Goal: Answer question/provide support: Share knowledge or assist other users

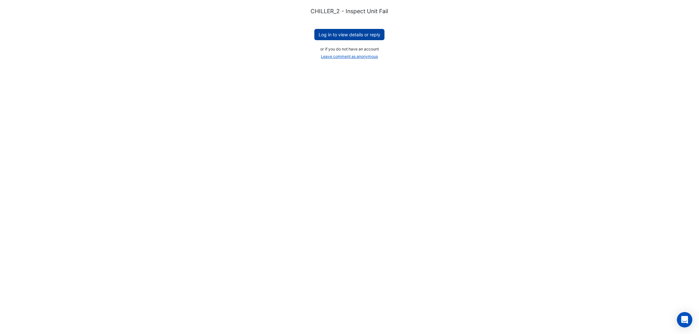
click at [351, 33] on button "Log in to view details or reply" at bounding box center [349, 34] width 70 height 11
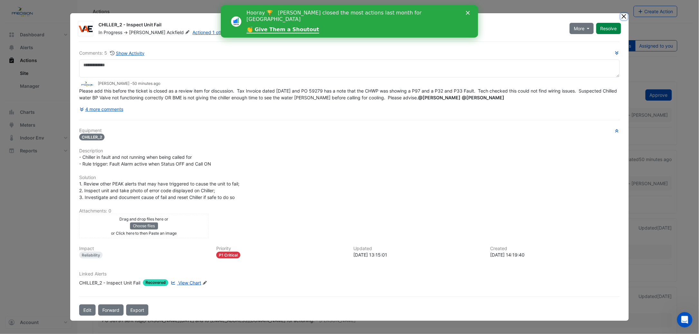
click at [619, 11] on ngb-modal-window "CHILLER_2 - Inspect Unit Fail In Progress -> [PERSON_NAME] Actioned 1 other tim…" at bounding box center [349, 167] width 699 height 334
click at [468, 13] on polygon "Close" at bounding box center [468, 13] width 4 height 4
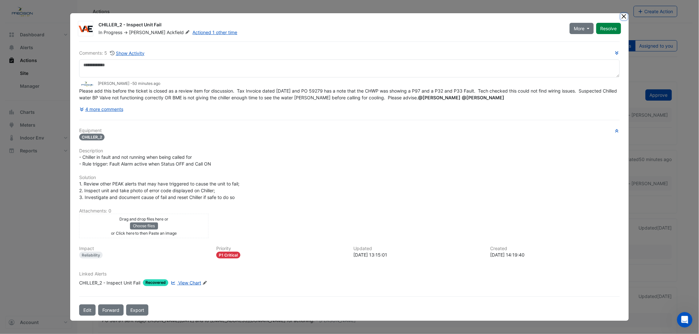
click at [623, 18] on button "Close" at bounding box center [624, 16] width 7 height 7
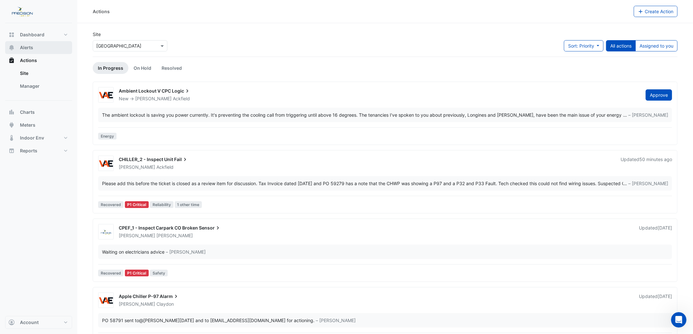
click at [29, 49] on span "Alerts" at bounding box center [26, 47] width 13 height 6
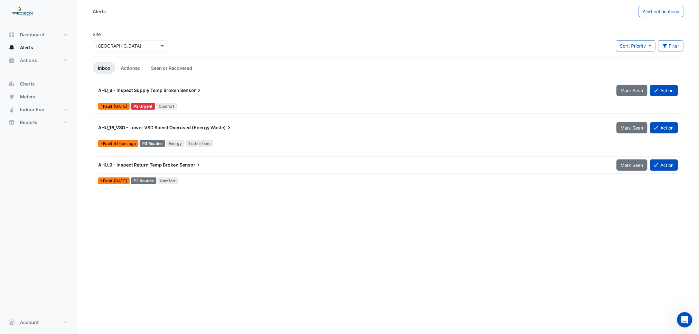
click at [123, 89] on span "AHU_9 - Inspect Supply Temp Broken" at bounding box center [138, 90] width 81 height 5
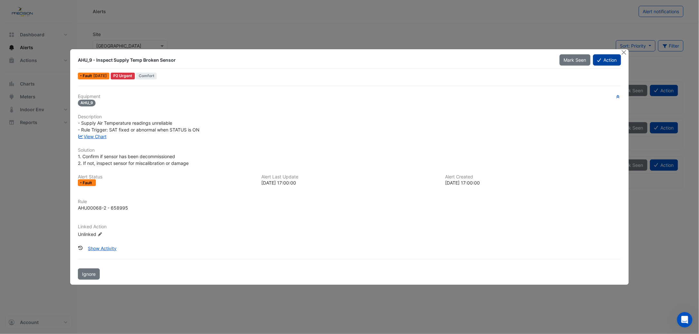
click at [600, 61] on icon at bounding box center [599, 60] width 4 height 5
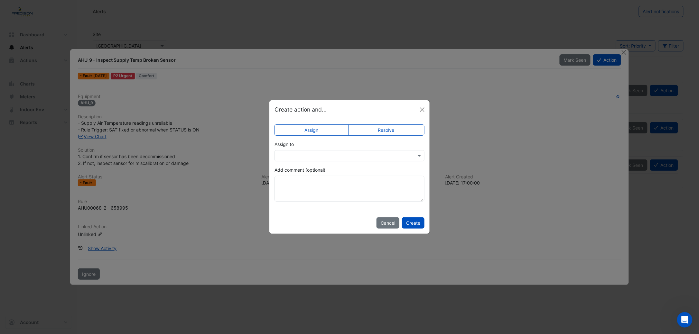
click at [298, 155] on input "text" at bounding box center [343, 156] width 130 height 7
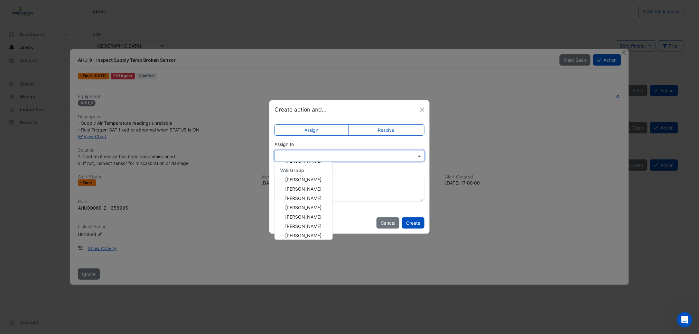
scroll to position [100, 0]
click at [297, 201] on span "[PERSON_NAME]" at bounding box center [303, 200] width 36 height 5
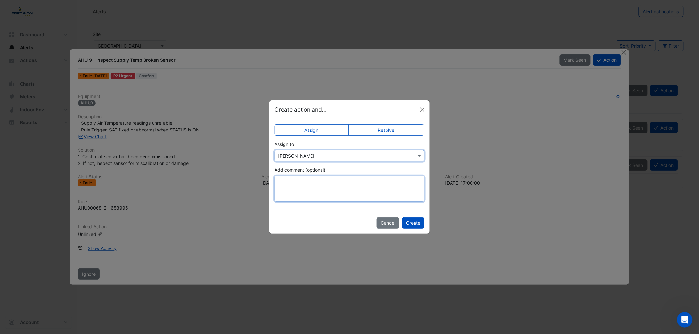
click at [292, 187] on textarea "Add comment (optional)" at bounding box center [350, 189] width 150 height 26
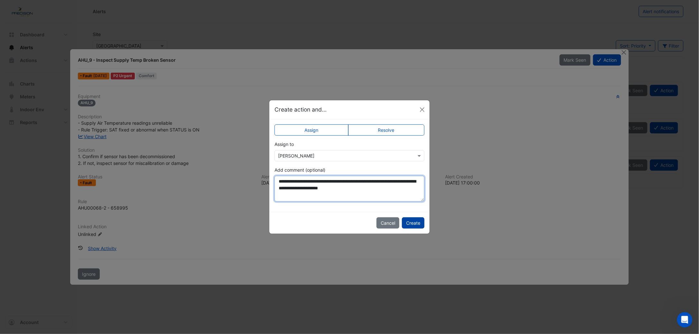
type textarea "**********"
click at [414, 220] on button "Create" at bounding box center [413, 223] width 23 height 11
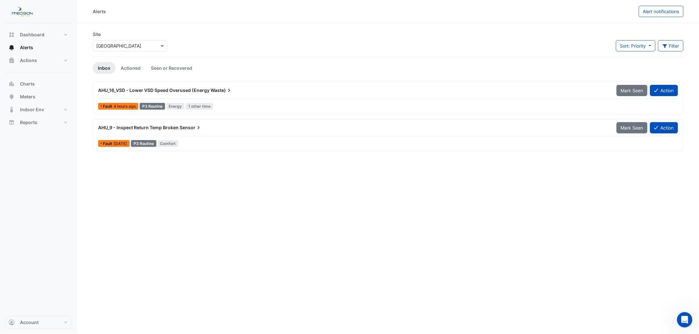
click at [137, 88] on span "AHU_16_VSD - Lower VSD Speed Overused (Energy" at bounding box center [153, 90] width 111 height 5
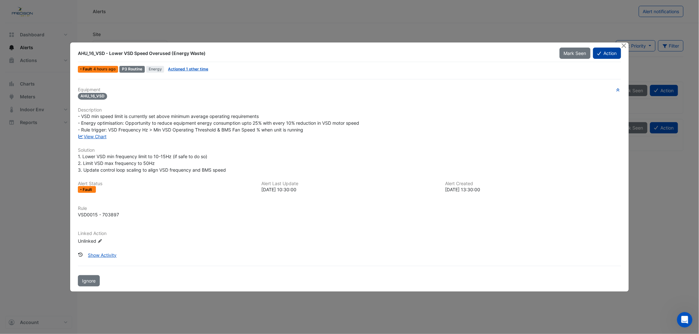
click at [604, 53] on button "Action" at bounding box center [607, 53] width 28 height 11
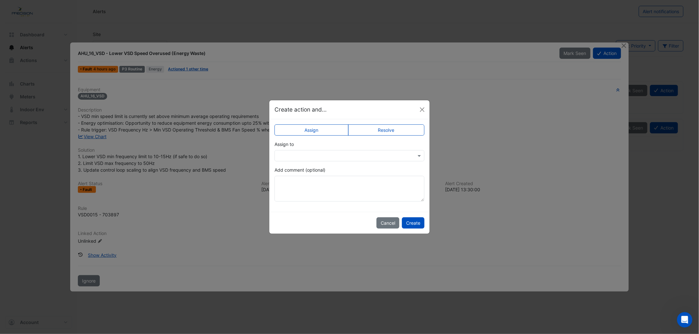
click at [346, 154] on input "text" at bounding box center [343, 156] width 130 height 7
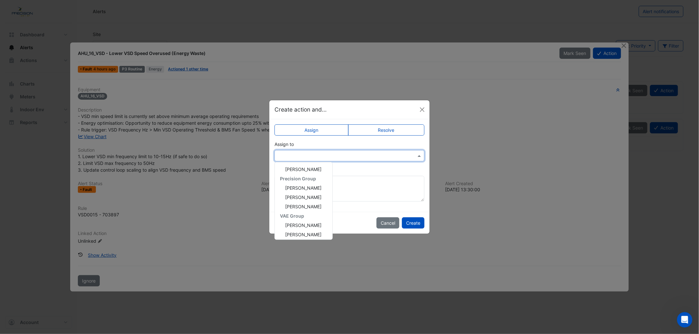
scroll to position [98, 0]
click at [313, 201] on div "[PERSON_NAME]" at bounding box center [304, 202] width 58 height 9
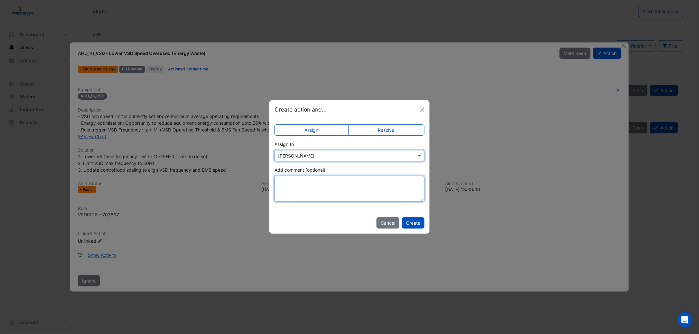
click at [291, 189] on textarea "Add comment (optional)" at bounding box center [350, 189] width 150 height 26
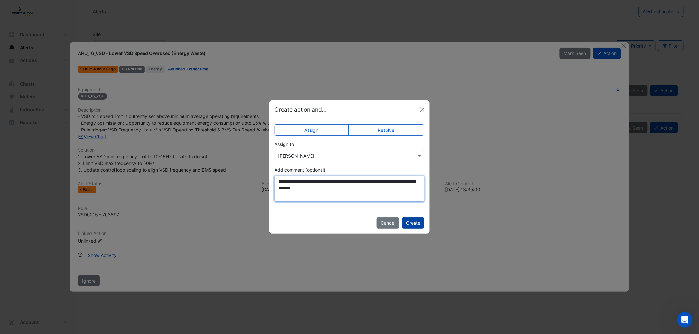
type textarea "**********"
click at [411, 220] on button "Create" at bounding box center [413, 223] width 23 height 11
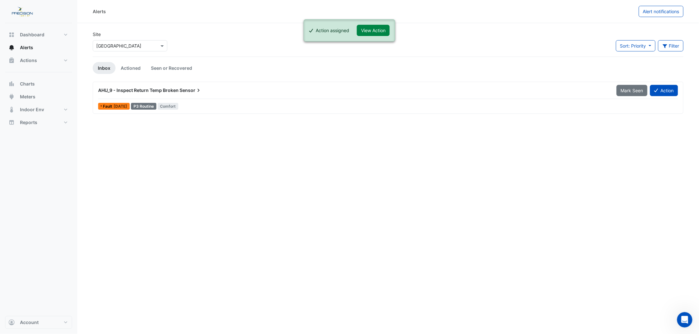
click at [152, 88] on span "AHU_9 - Inspect Return Temp Broken" at bounding box center [138, 90] width 80 height 5
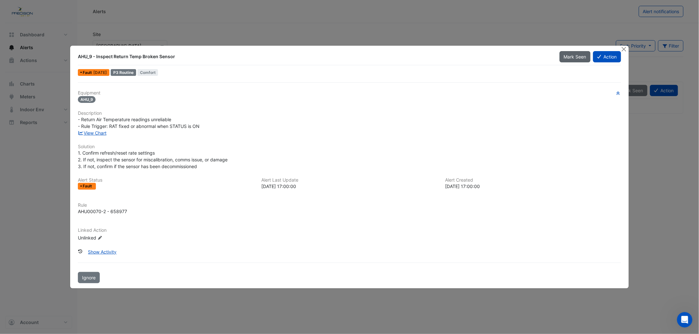
click at [579, 54] on span "Mark Seen" at bounding box center [575, 56] width 23 height 5
click at [625, 49] on button "Close" at bounding box center [624, 49] width 7 height 7
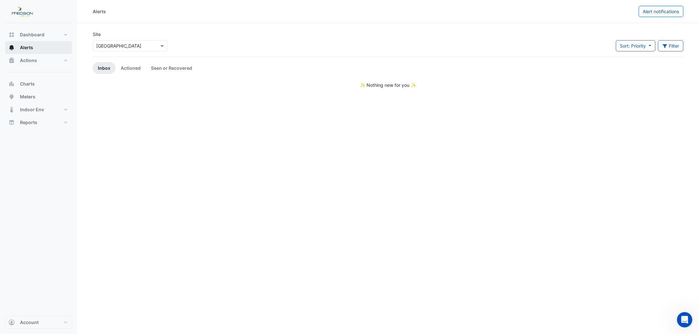
click at [26, 48] on span "Alerts" at bounding box center [26, 47] width 13 height 6
click at [27, 35] on span "Dashboard" at bounding box center [32, 35] width 24 height 6
select select "***"
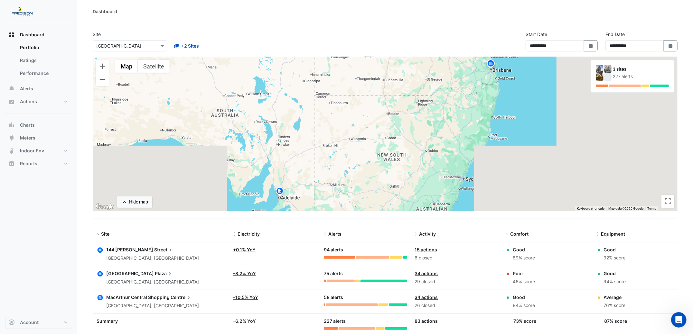
click at [134, 295] on span "MacArthur Central Shopping" at bounding box center [137, 297] width 63 height 5
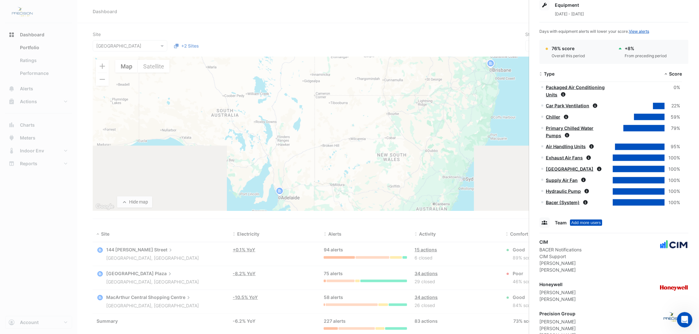
scroll to position [245, 0]
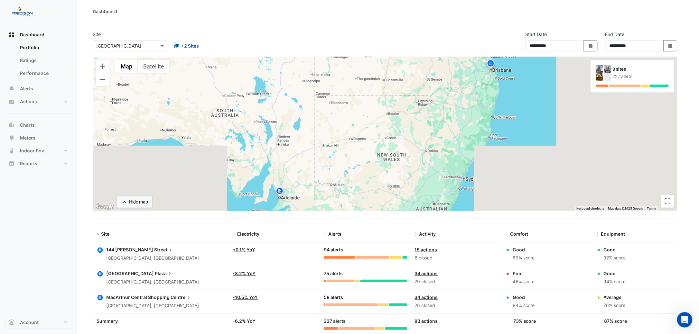
click at [75, 291] on ngb-offcanvas-backdrop at bounding box center [349, 167] width 699 height 334
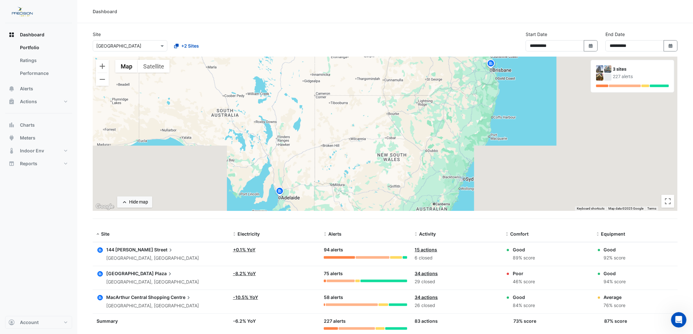
click at [432, 297] on link "34 actions" at bounding box center [426, 297] width 23 height 5
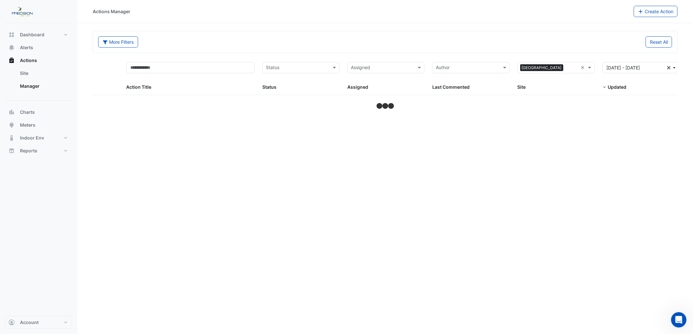
select select "***"
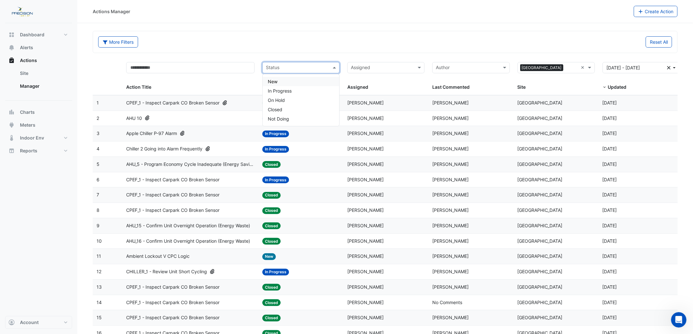
click at [276, 66] on input "text" at bounding box center [297, 68] width 63 height 7
click at [280, 91] on span "In Progress" at bounding box center [280, 90] width 24 height 5
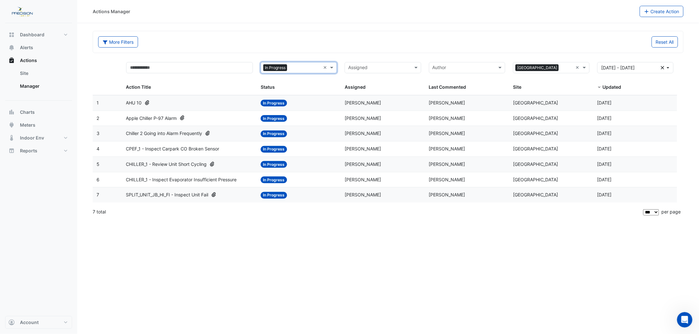
click at [166, 193] on span "SPLIT_UNIT_JB_HI_FI - Inspect Unit Fail" at bounding box center [167, 195] width 82 height 7
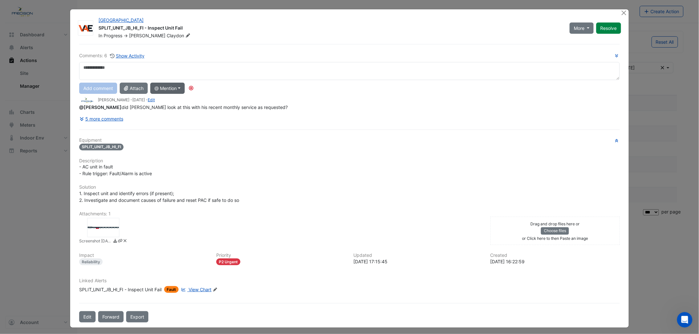
click at [163, 89] on button "@ Mention" at bounding box center [167, 88] width 34 height 11
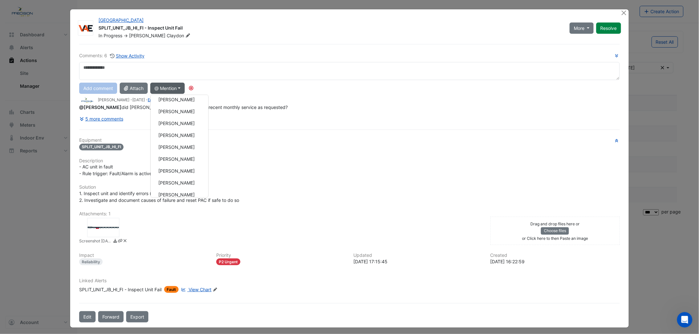
scroll to position [164, 0]
click at [186, 155] on button "[PERSON_NAME]" at bounding box center [180, 154] width 58 height 12
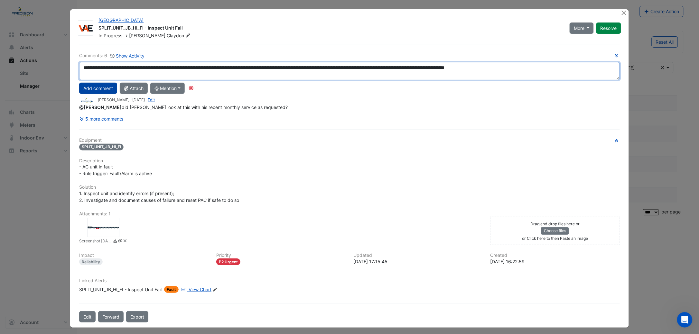
type textarea "**********"
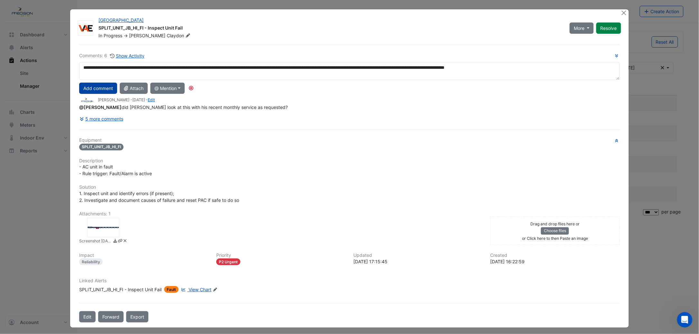
click at [99, 83] on button "Add comment" at bounding box center [98, 88] width 38 height 11
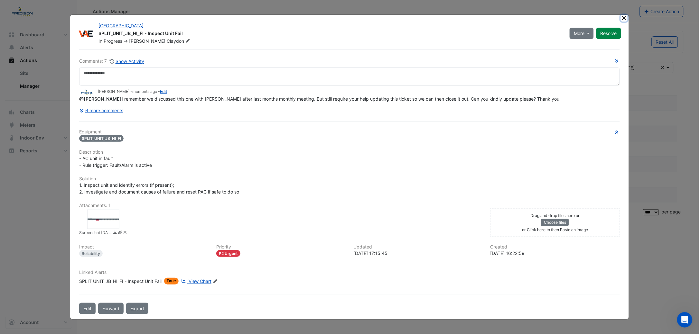
click at [623, 15] on button "Close" at bounding box center [624, 18] width 7 height 7
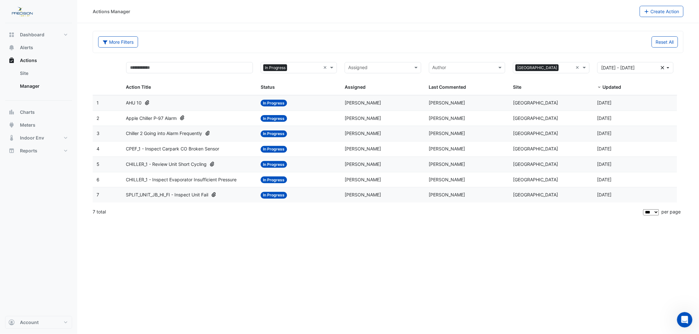
click at [190, 180] on span "CHILLER_1 - Inspect Evaporator Insufficient Pressure" at bounding box center [181, 179] width 111 height 7
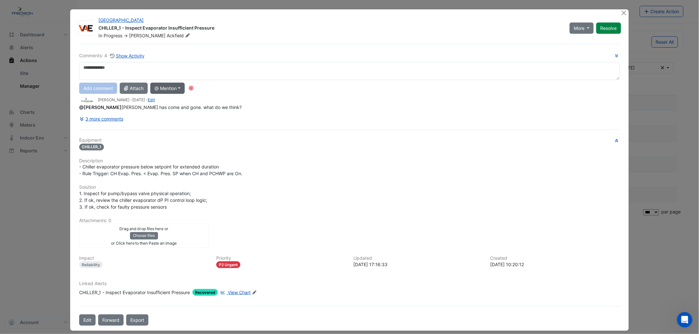
click at [163, 88] on button "@ Mention" at bounding box center [167, 88] width 34 height 11
click at [172, 150] on button "[PERSON_NAME]" at bounding box center [180, 151] width 58 height 12
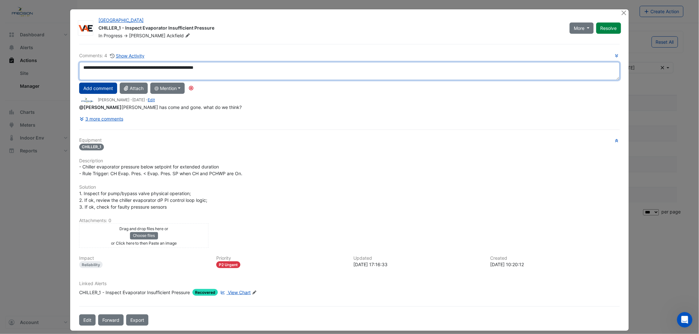
type textarea "**********"
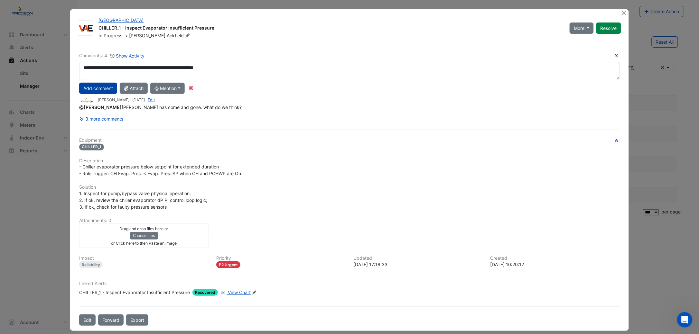
click at [85, 88] on button "Add comment" at bounding box center [98, 88] width 38 height 11
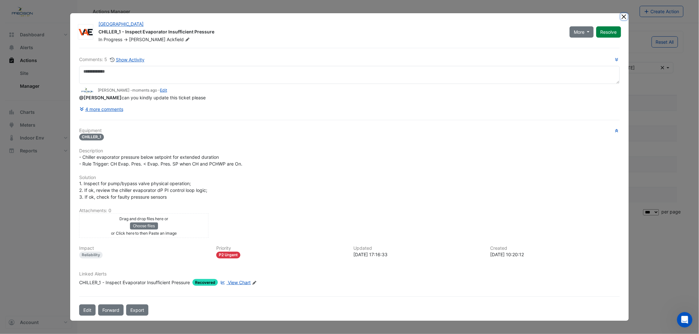
click at [624, 18] on button "Close" at bounding box center [624, 16] width 7 height 7
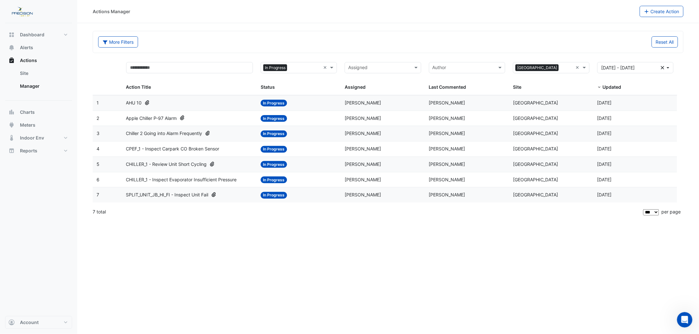
click at [185, 163] on span "CHILLER_1 - Review Unit Short Cycling" at bounding box center [166, 164] width 81 height 7
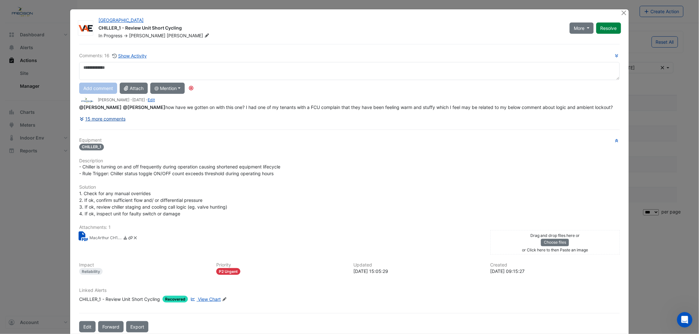
click at [105, 117] on button "15 more comments" at bounding box center [102, 118] width 47 height 11
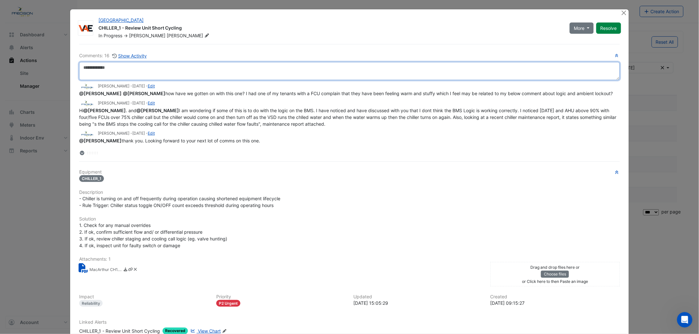
click at [136, 72] on textarea at bounding box center [349, 71] width 541 height 18
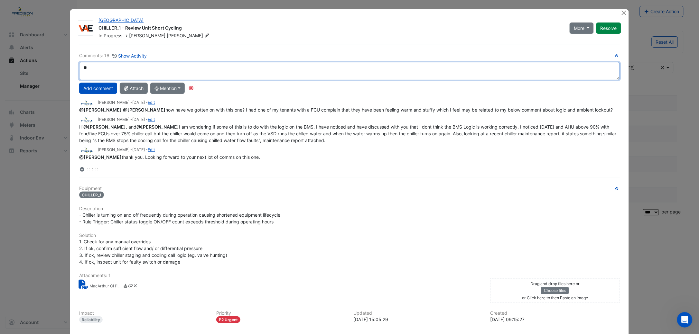
type textarea "*"
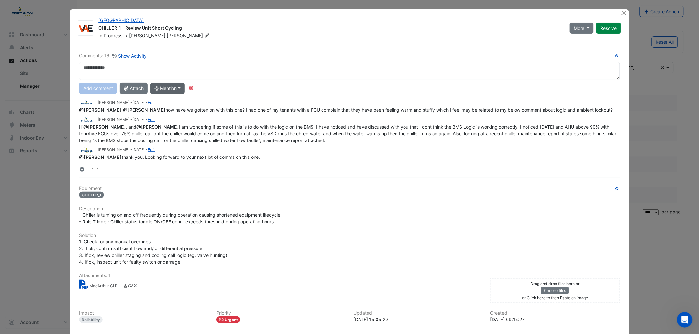
click at [159, 89] on button "@ Mention" at bounding box center [167, 88] width 34 height 11
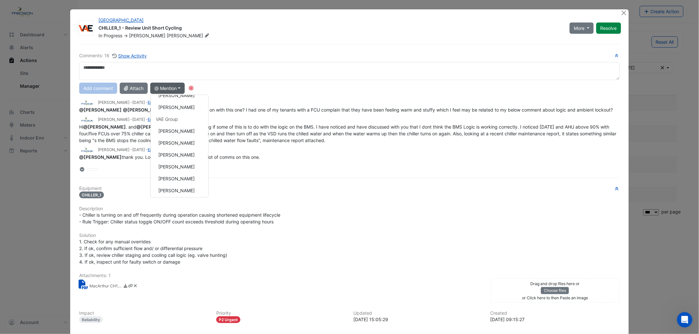
scroll to position [137, 0]
click at [172, 133] on button "[PERSON_NAME]" at bounding box center [180, 133] width 58 height 12
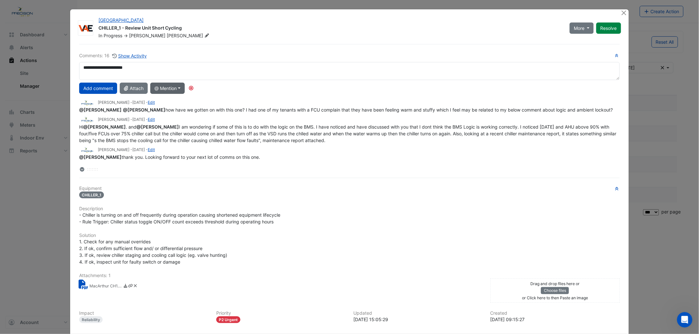
click at [161, 89] on div "**********" at bounding box center [349, 112] width 541 height 121
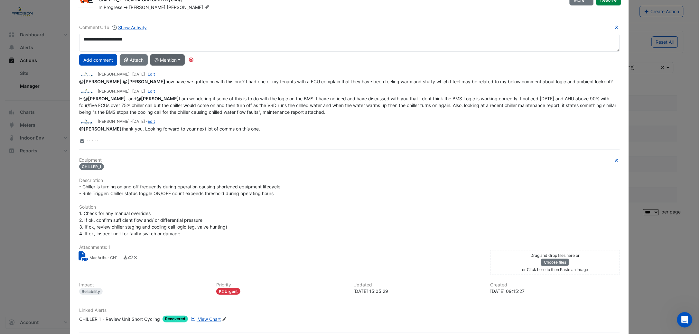
scroll to position [40, 0]
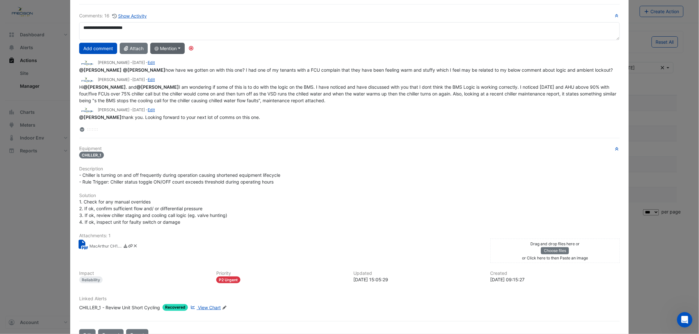
click at [166, 44] on button "@ Mention" at bounding box center [167, 48] width 34 height 11
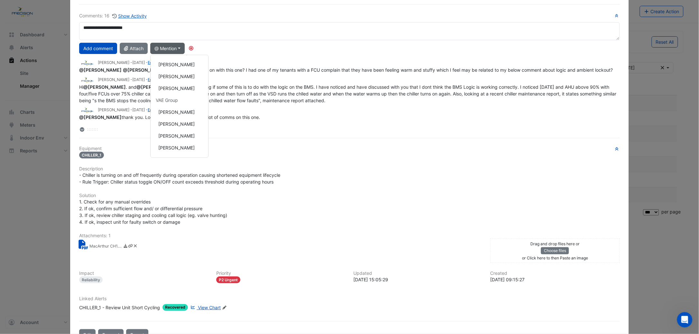
scroll to position [118, 0]
click at [172, 96] on button "[PERSON_NAME]" at bounding box center [180, 100] width 58 height 12
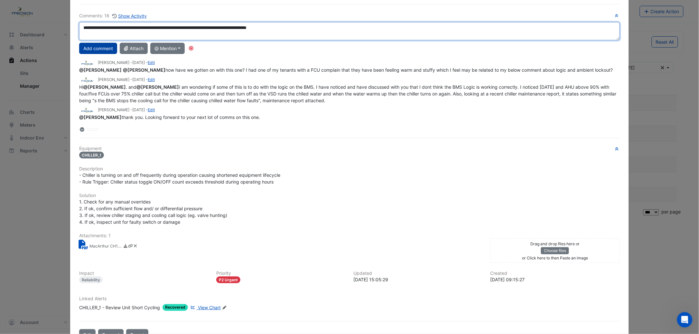
type textarea "**********"
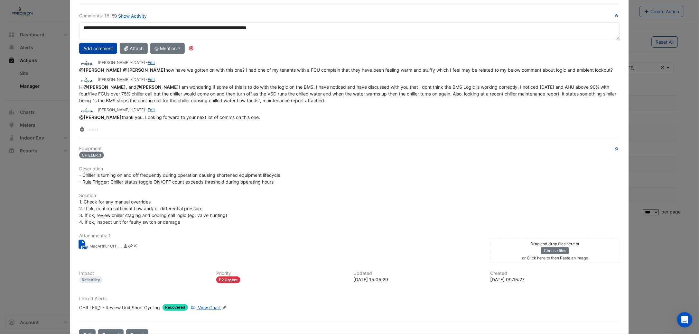
click at [91, 46] on button "Add comment" at bounding box center [98, 48] width 38 height 11
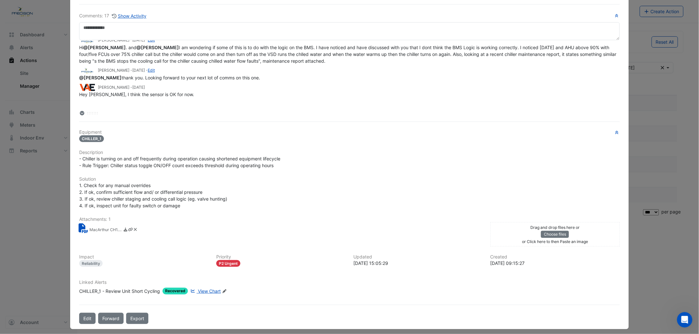
scroll to position [0, 0]
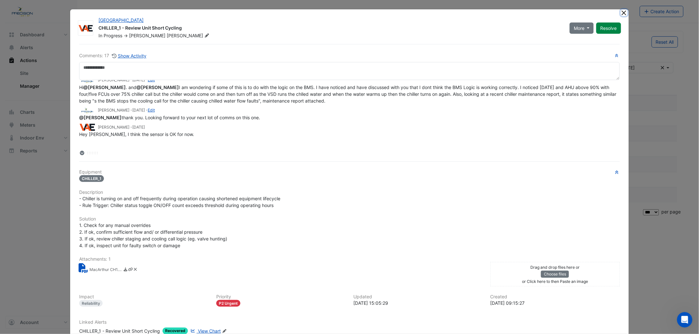
click at [621, 14] on button "Close" at bounding box center [624, 12] width 7 height 7
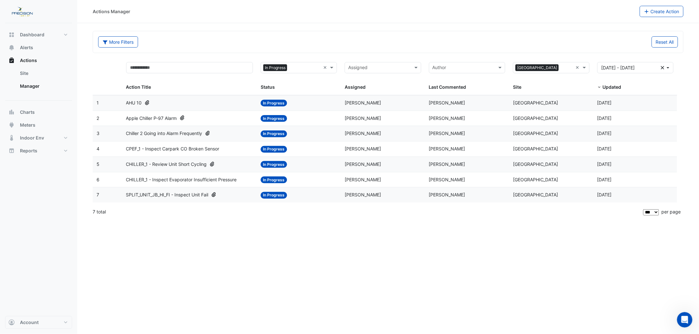
click at [165, 147] on span "CPEF_1 - Inspect Carpark CO Broken Sensor" at bounding box center [172, 148] width 93 height 7
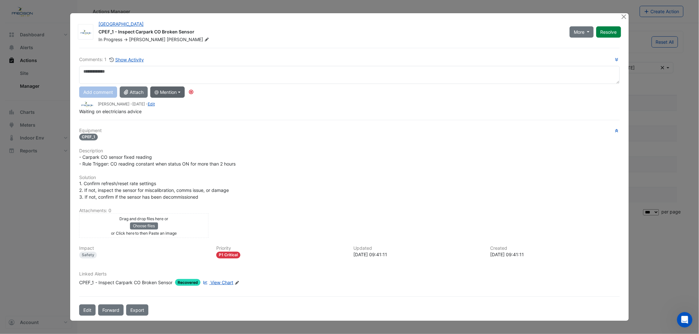
click at [167, 94] on button "@ Mention" at bounding box center [167, 92] width 34 height 11
click at [179, 140] on button "[PERSON_NAME]" at bounding box center [180, 143] width 58 height 12
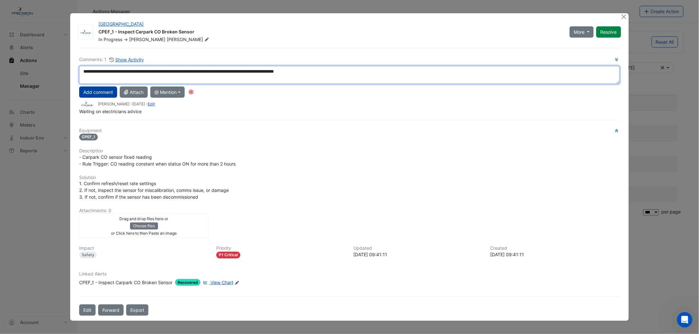
type textarea "**********"
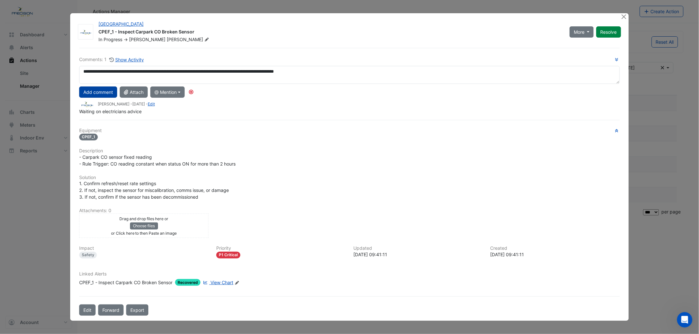
click at [98, 96] on button "Add comment" at bounding box center [98, 92] width 38 height 11
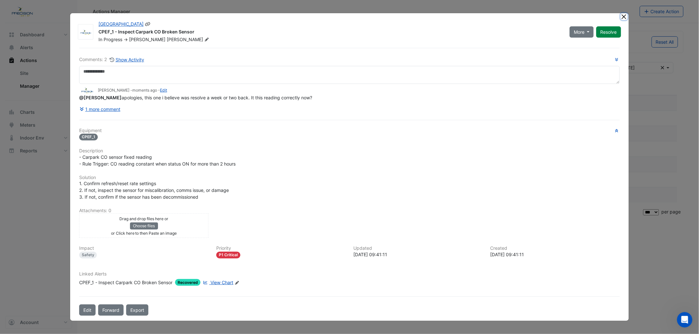
click at [623, 17] on button "Close" at bounding box center [624, 16] width 7 height 7
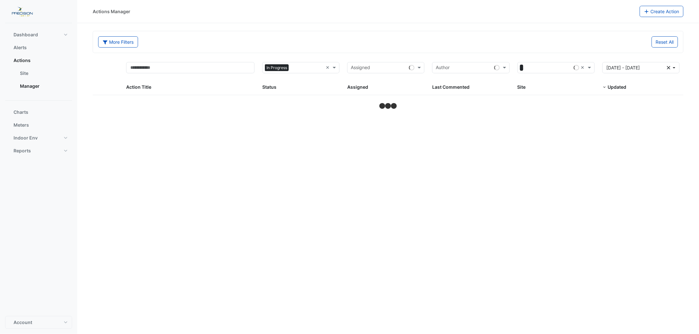
select select "***"
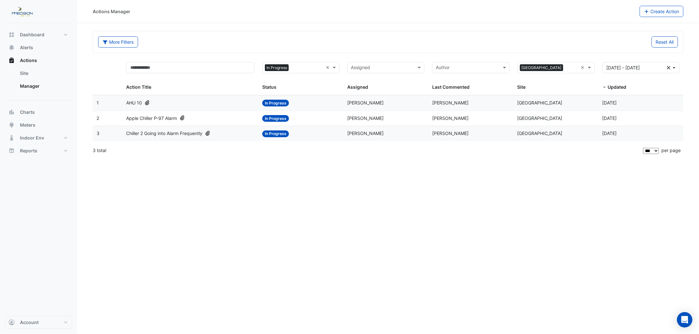
click at [128, 102] on span "AHU 10" at bounding box center [134, 102] width 16 height 7
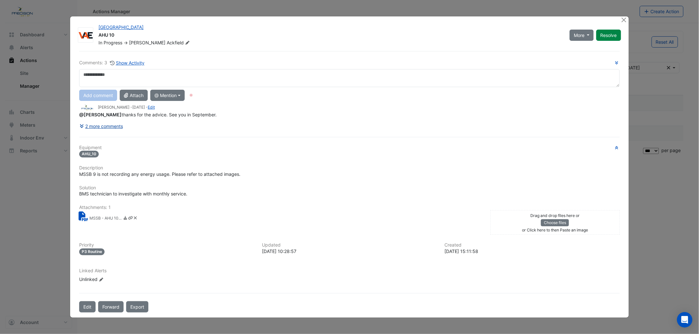
click at [115, 127] on button "2 more comments" at bounding box center [101, 126] width 44 height 11
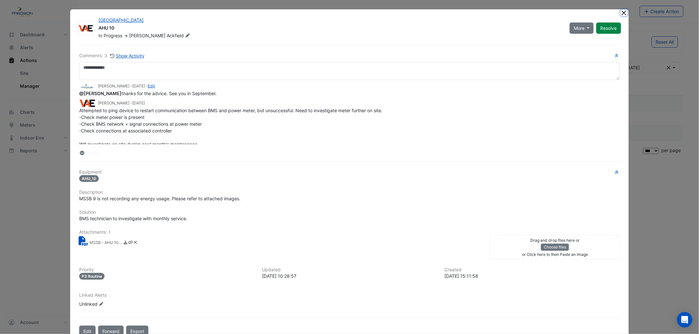
click at [623, 12] on button "Close" at bounding box center [624, 12] width 7 height 7
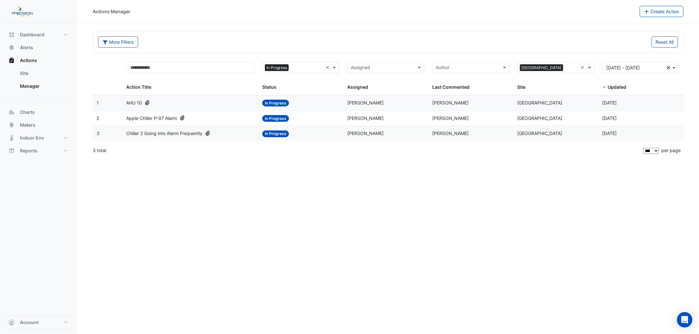
click at [163, 117] on span "Apple Chiller P-97 Alarm" at bounding box center [151, 118] width 51 height 7
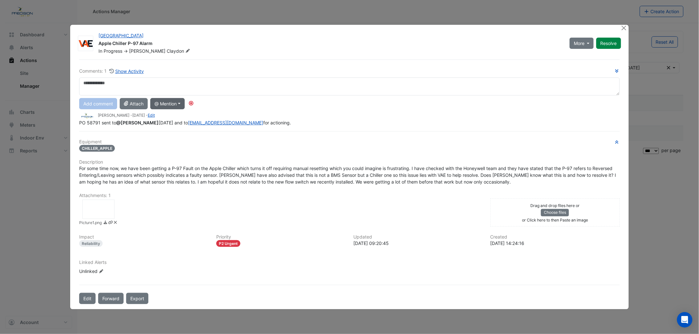
click at [172, 106] on button "@ Mention" at bounding box center [167, 103] width 34 height 11
click at [181, 182] on button "[PERSON_NAME]" at bounding box center [180, 182] width 58 height 12
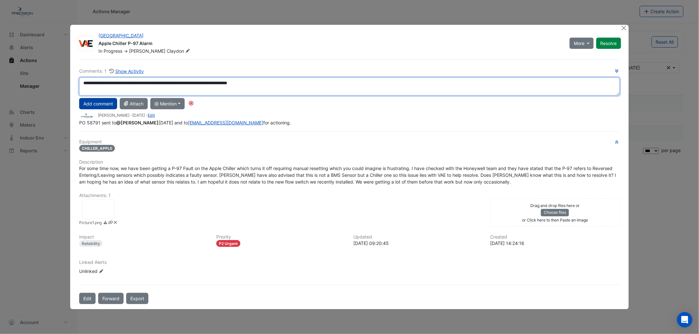
type textarea "**********"
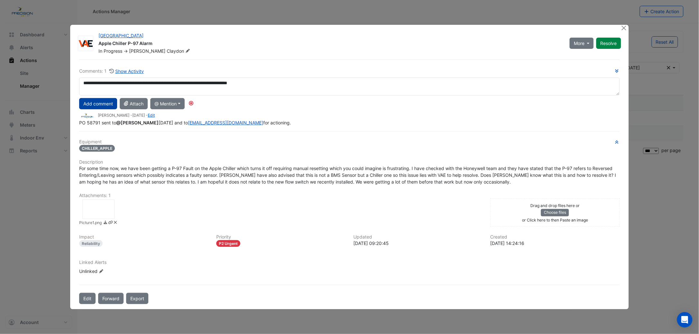
click at [95, 107] on button "Add comment" at bounding box center [98, 103] width 38 height 11
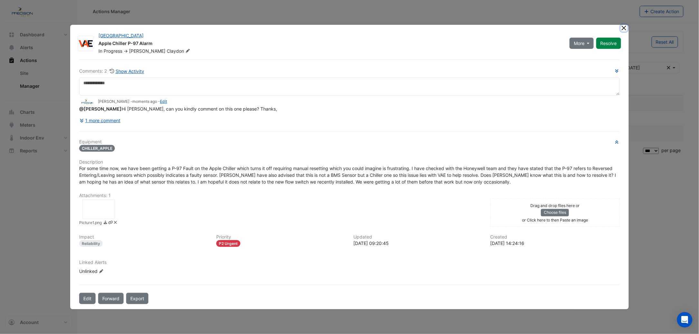
click at [627, 26] on button "Close" at bounding box center [624, 28] width 7 height 7
